Goal: Book appointment/travel/reservation

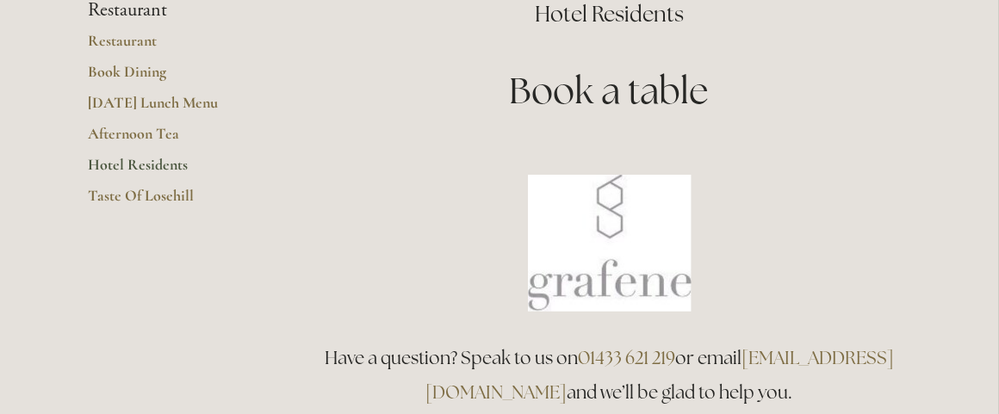
scroll to position [258, 0]
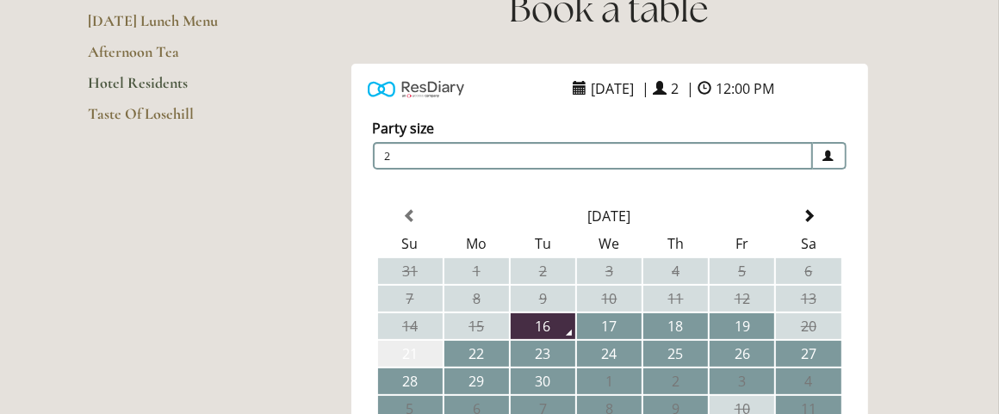
click at [415, 349] on td "21" at bounding box center [410, 354] width 65 height 26
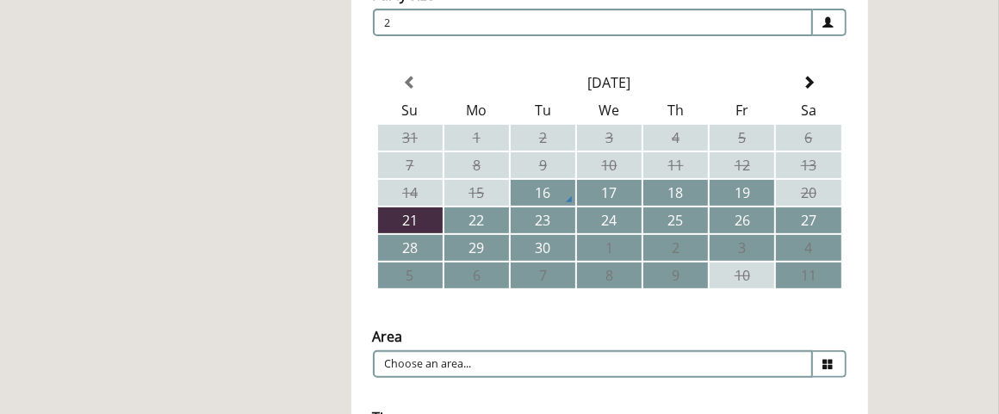
scroll to position [430, 0]
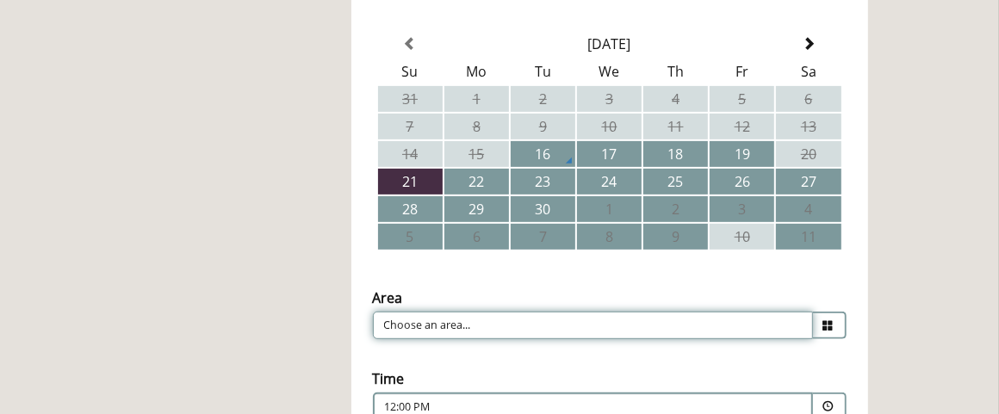
click at [492, 319] on input "Choose an area..." at bounding box center [593, 326] width 440 height 28
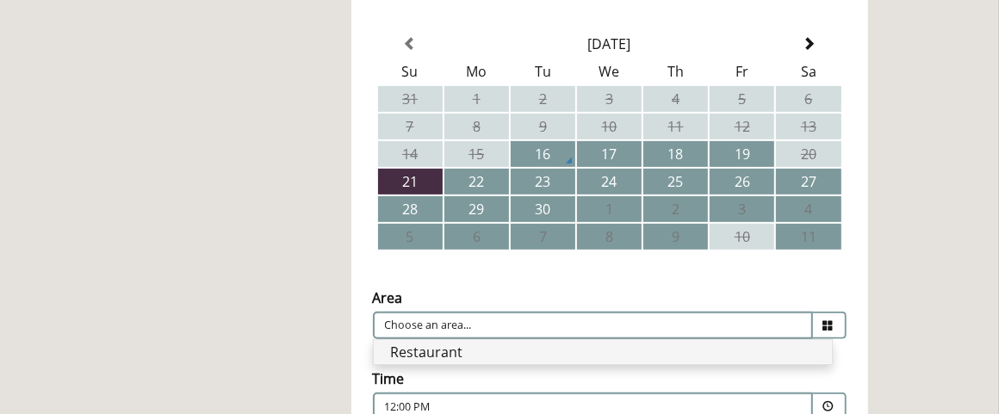
click at [502, 350] on li "Restaurant" at bounding box center [603, 352] width 458 height 24
type input "Restaurant"
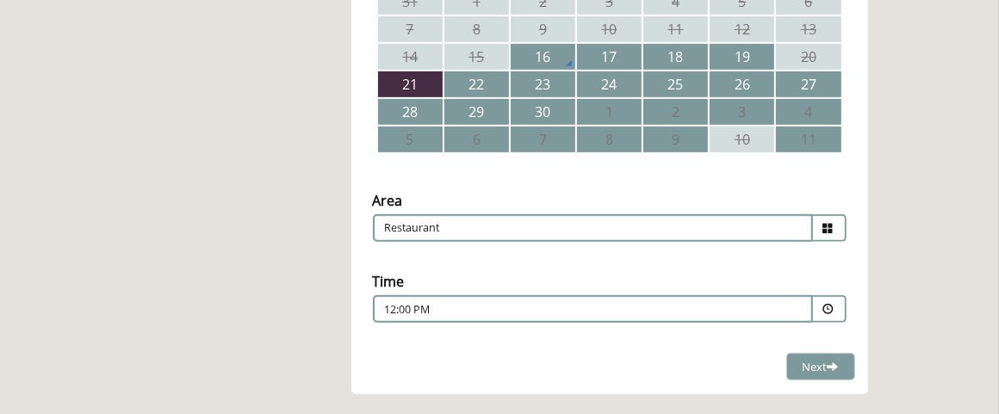
scroll to position [603, 0]
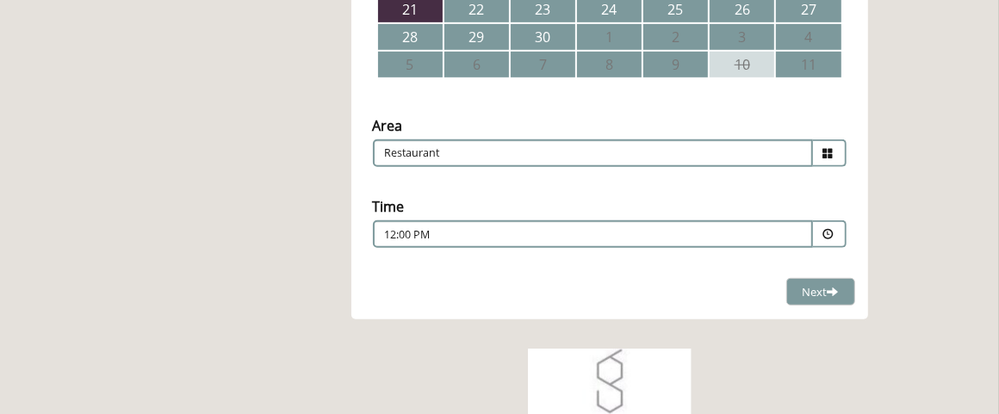
click at [476, 233] on p "12:00 PM" at bounding box center [541, 234] width 312 height 15
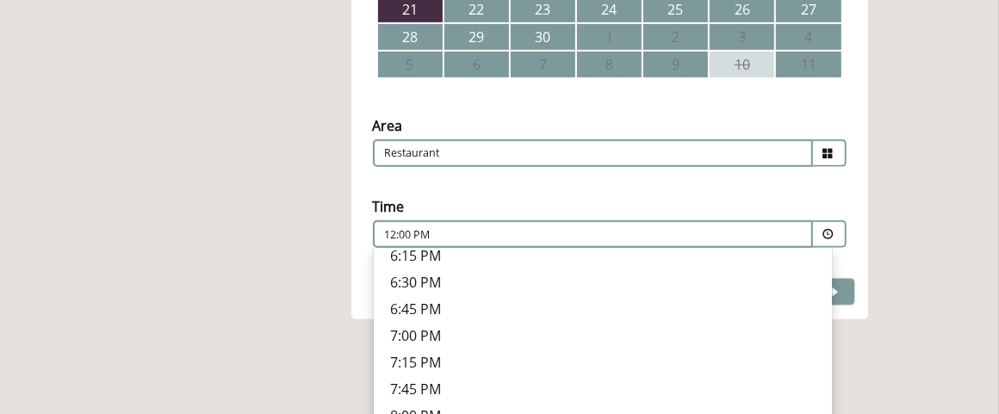
scroll to position [573, 0]
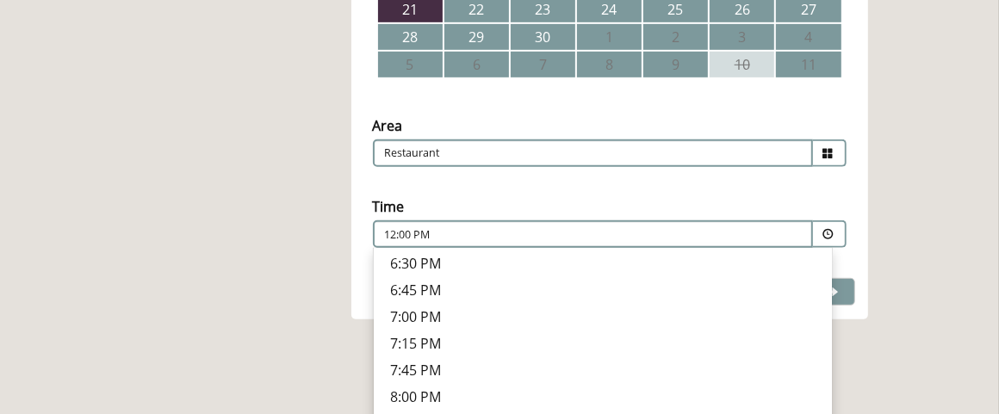
click at [418, 339] on p "7:15 PM" at bounding box center [603, 343] width 424 height 19
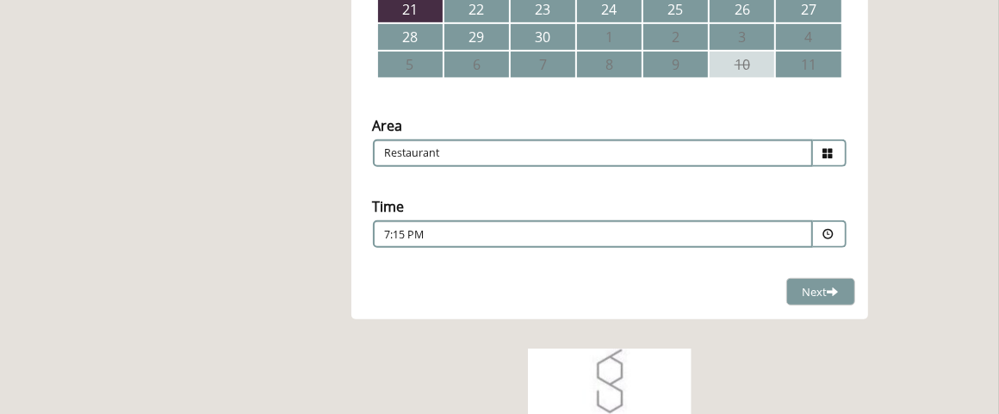
scroll to position [689, 0]
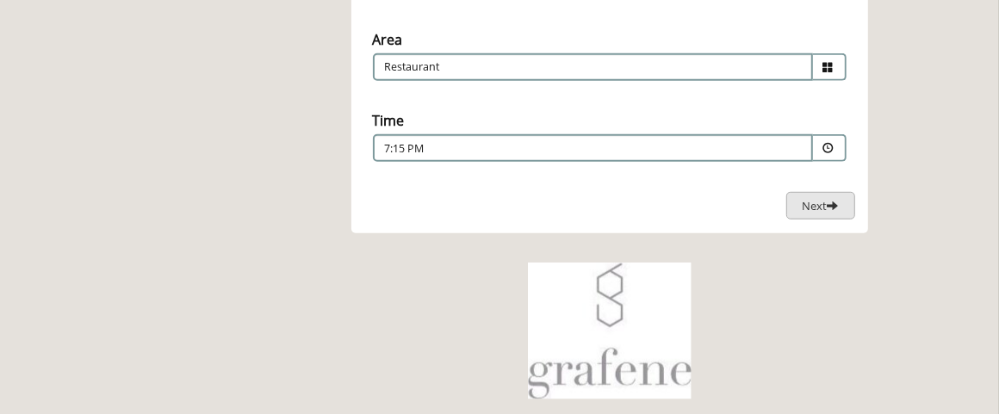
click at [818, 204] on span "Next" at bounding box center [820, 205] width 36 height 15
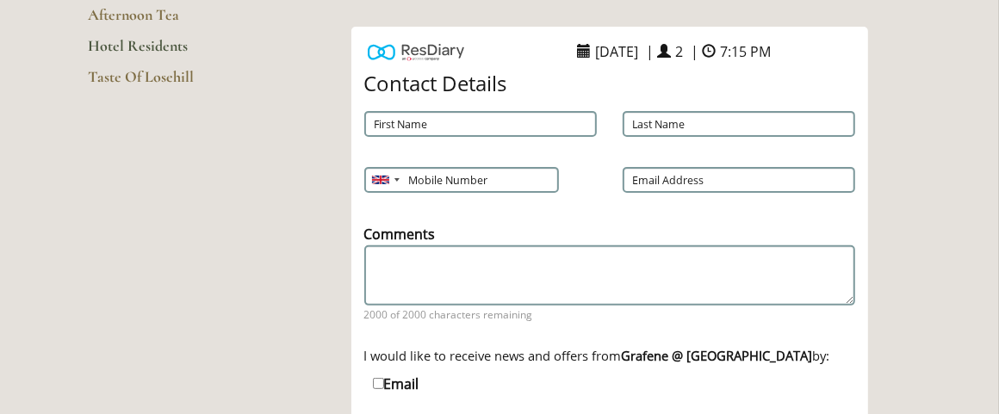
scroll to position [253, 0]
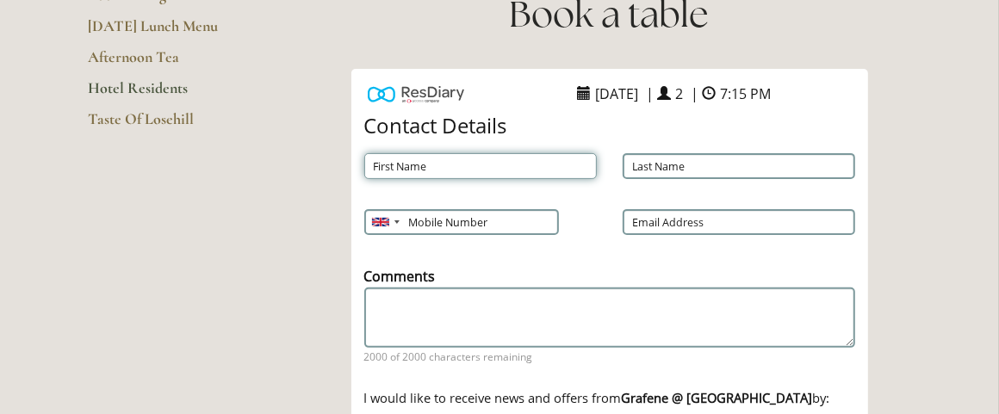
click at [491, 165] on input "First Name" at bounding box center [480, 166] width 232 height 26
type input "[PERSON_NAME]"
click at [482, 226] on input "Mobile Number" at bounding box center [460, 222] width 193 height 26
click at [383, 224] on div at bounding box center [380, 222] width 17 height 9
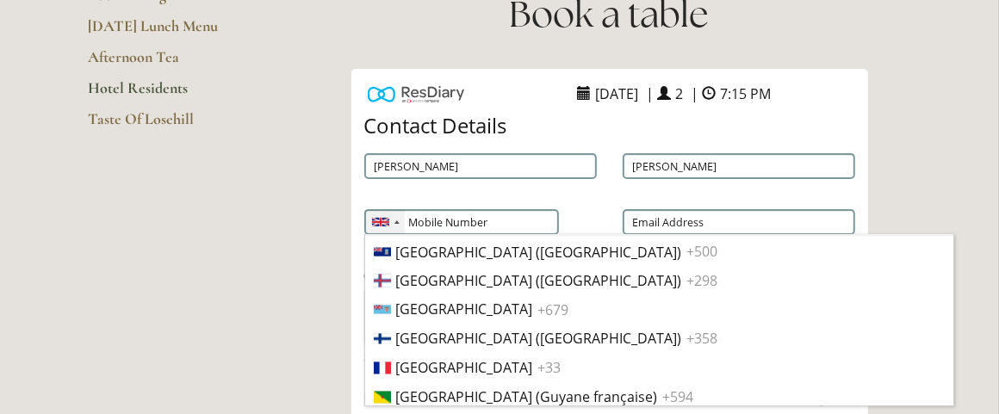
scroll to position [2027, 0]
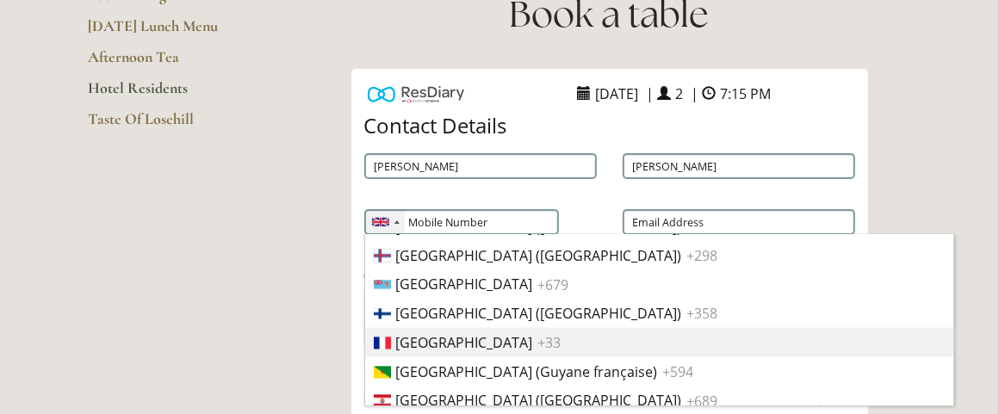
click at [406, 351] on span "[GEOGRAPHIC_DATA]" at bounding box center [464, 343] width 137 height 19
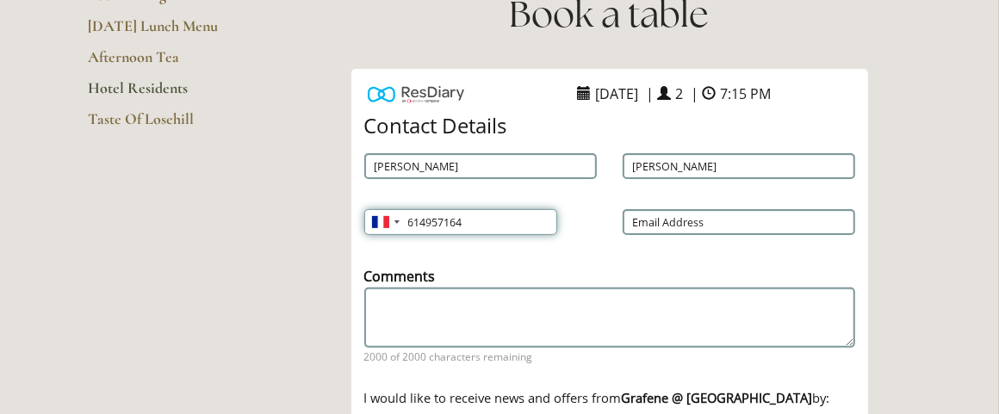
type input "614957164"
click at [712, 215] on input "Email Address" at bounding box center [738, 222] width 232 height 26
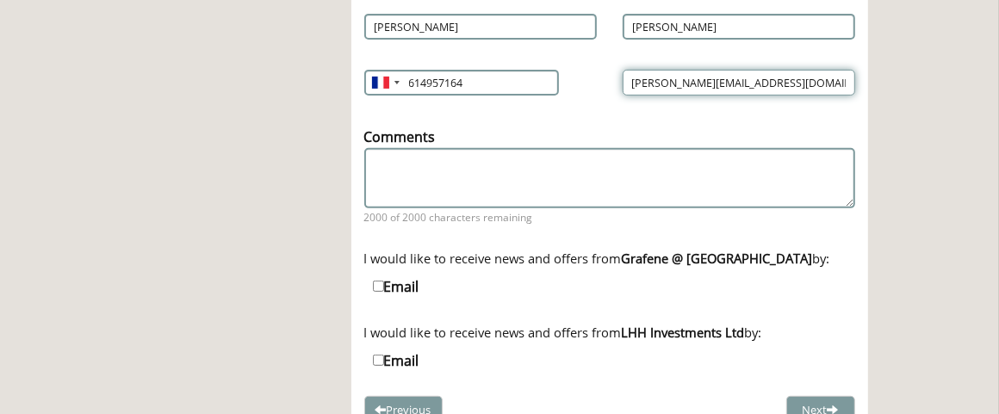
scroll to position [425, 0]
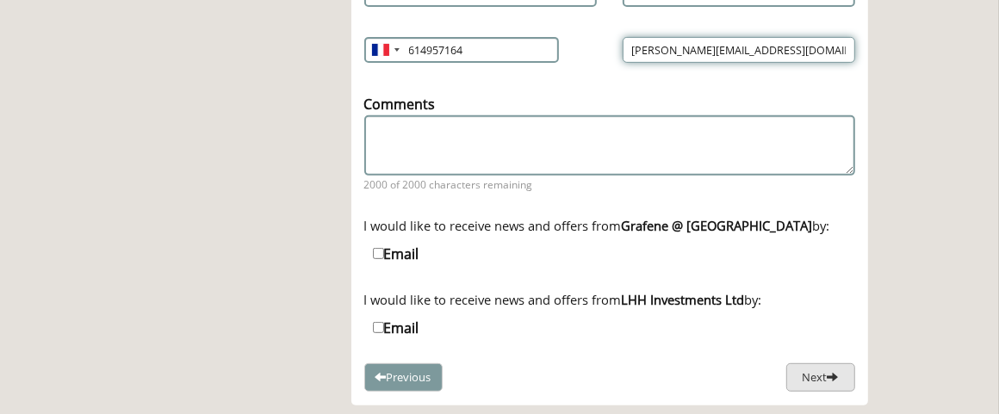
type input "[PERSON_NAME][EMAIL_ADDRESS][DOMAIN_NAME]"
click at [805, 364] on button "Next" at bounding box center [820, 377] width 69 height 28
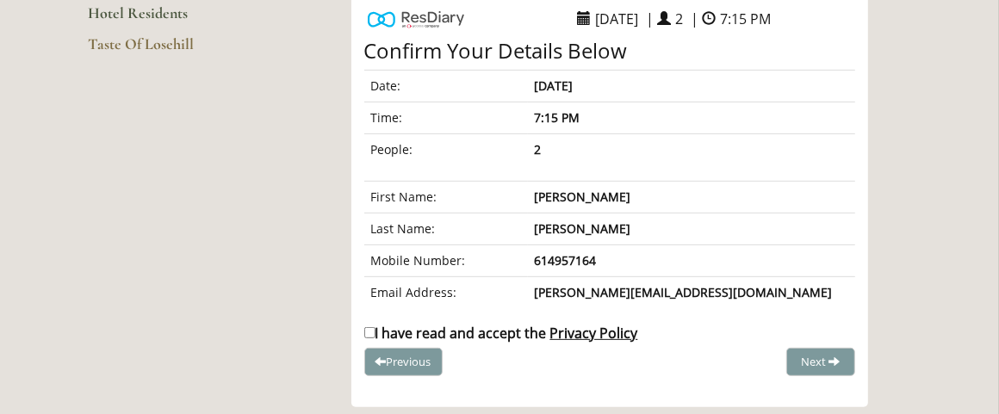
click at [365, 327] on input "I have read and accept the Privacy Policy" at bounding box center [369, 332] width 11 height 11
checkbox input "true"
click at [777, 362] on span "Complete Booking" at bounding box center [782, 361] width 95 height 15
